Goal: Subscribe to service/newsletter

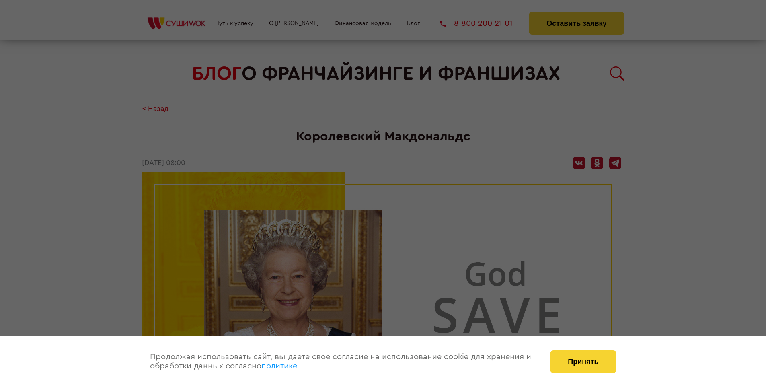
scroll to position [1243, 0]
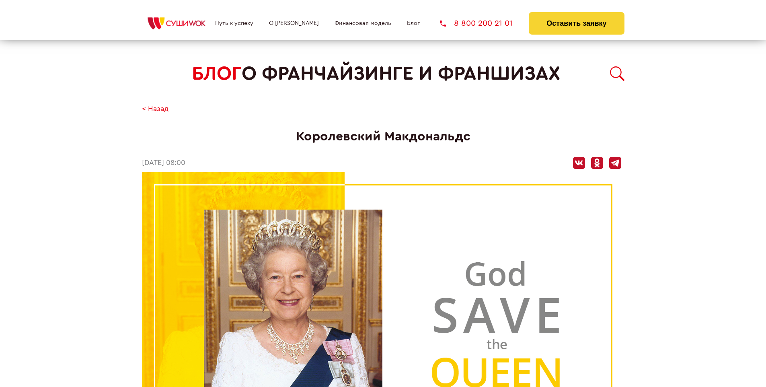
scroll to position [1243, 0]
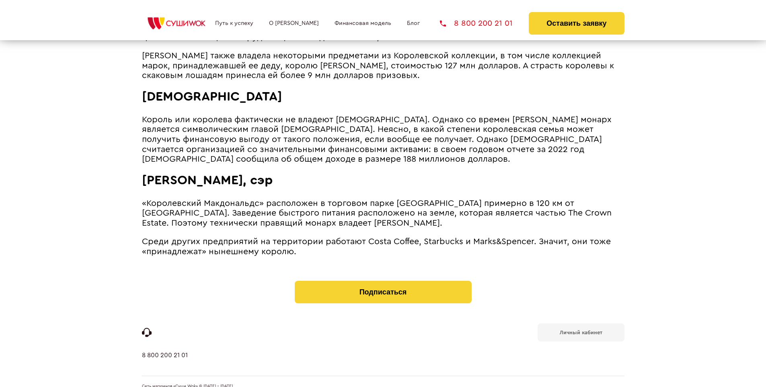
click at [580, 330] on b "Личный кабинет" at bounding box center [580, 332] width 43 height 5
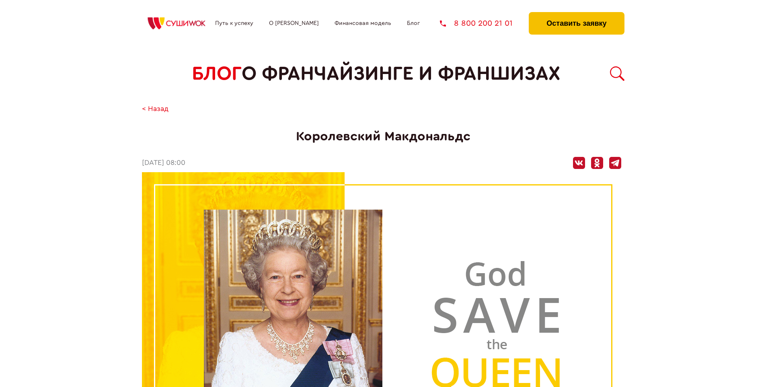
click at [576, 14] on button "Оставить заявку" at bounding box center [575, 23] width 95 height 23
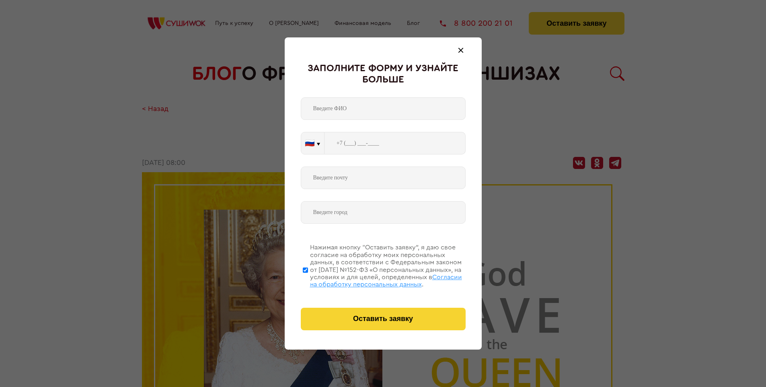
click at [373, 279] on span "Согласии на обработку персональных данных" at bounding box center [386, 281] width 152 height 14
click at [308, 279] on input "Нажимая кнопку “Оставить заявку”, я даю свое согласие на обработку моих персона…" at bounding box center [305, 270] width 5 height 64
checkbox input "false"
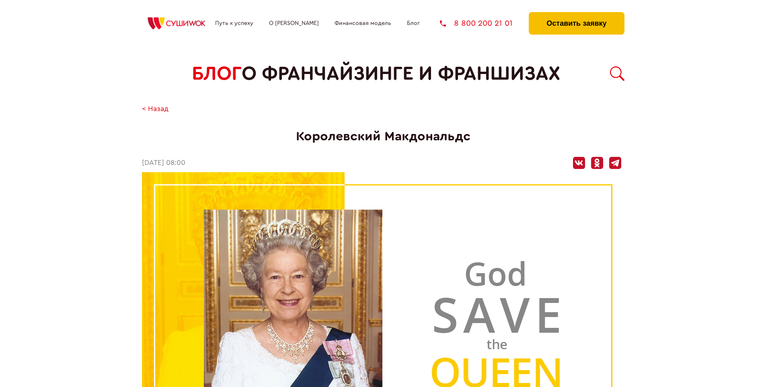
click at [576, 14] on button "Оставить заявку" at bounding box center [575, 23] width 95 height 23
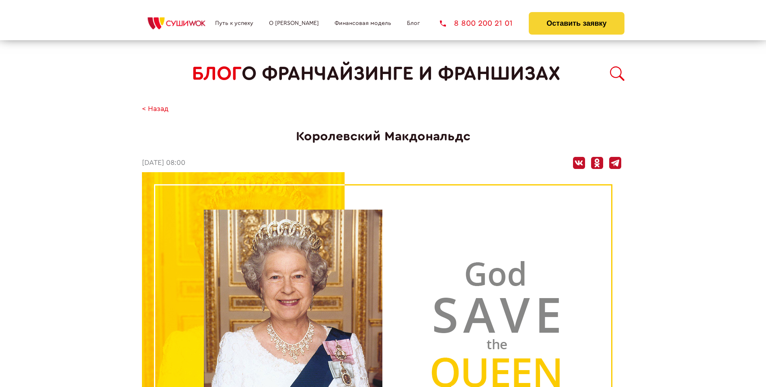
scroll to position [1243, 0]
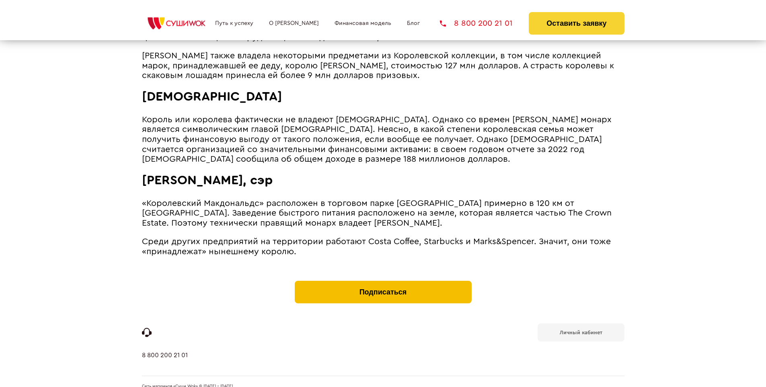
click at [383, 281] on button "Подписаться" at bounding box center [383, 292] width 177 height 23
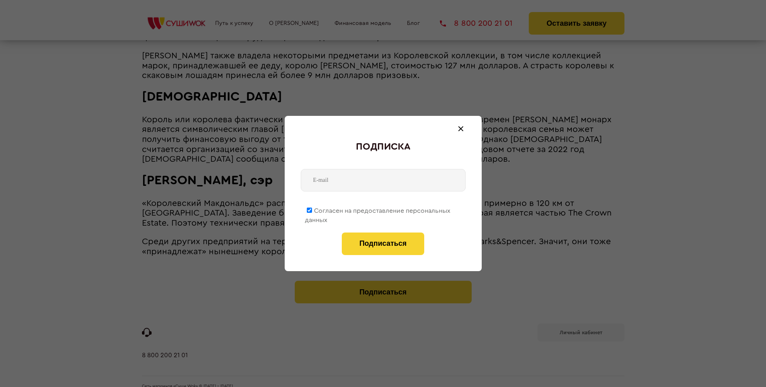
click at [378, 209] on span "Согласен на предоставление персональных данных" at bounding box center [377, 215] width 145 height 16
click at [312, 209] on input "Согласен на предоставление персональных данных" at bounding box center [309, 209] width 5 height 5
checkbox input "false"
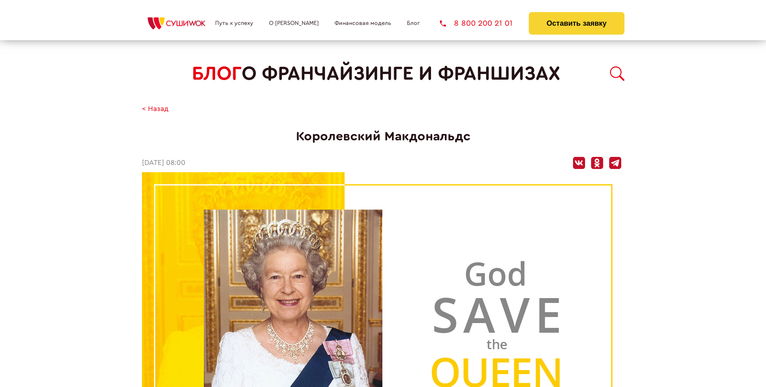
scroll to position [1243, 0]
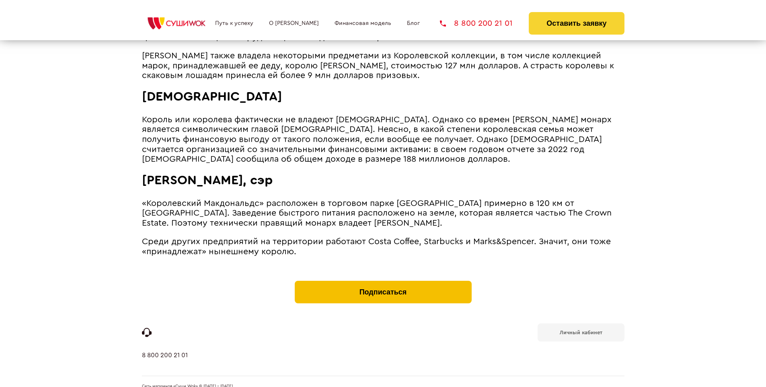
click at [383, 281] on button "Подписаться" at bounding box center [383, 292] width 177 height 23
